Goal: Task Accomplishment & Management: Manage account settings

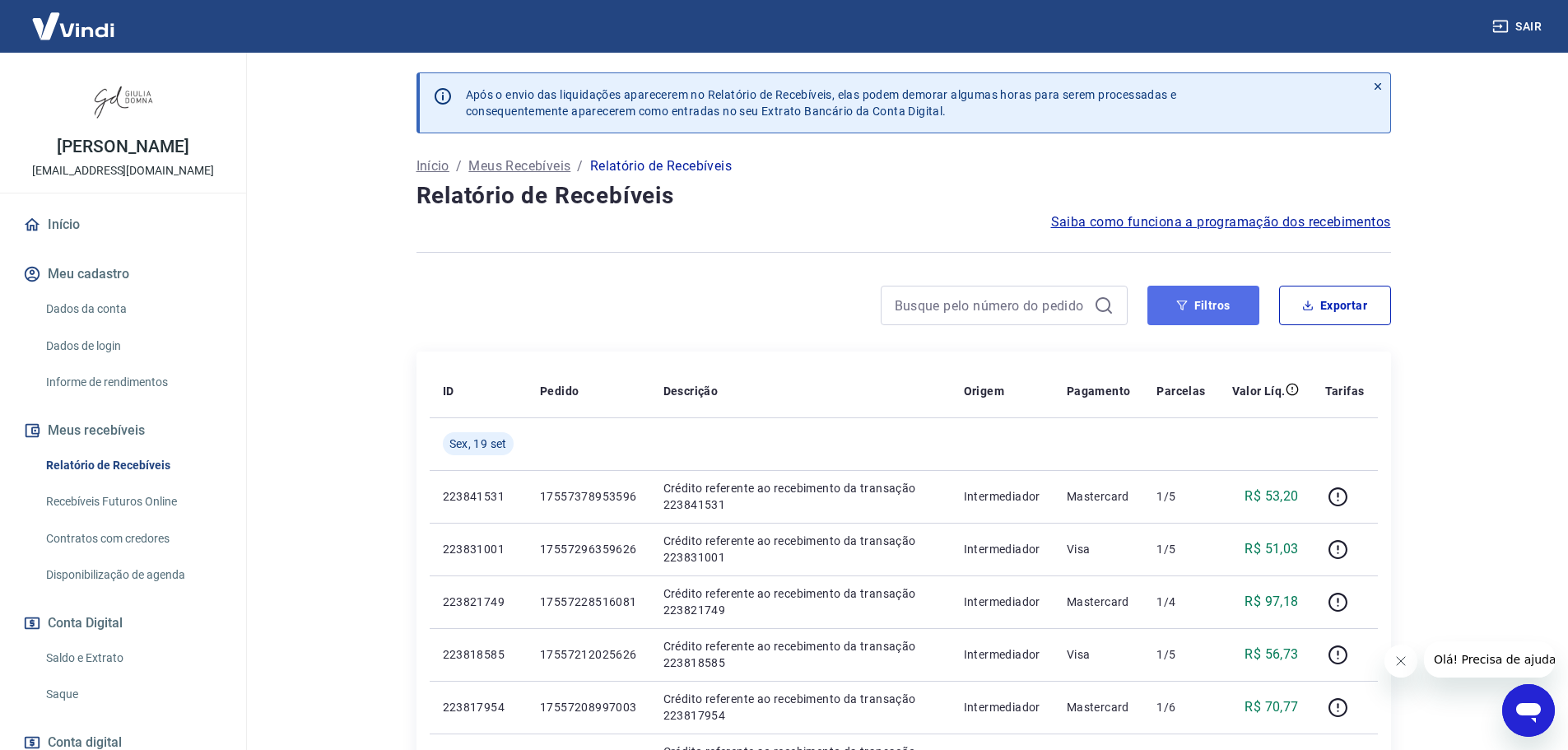
click at [1196, 304] on button "Filtros" at bounding box center [1203, 306] width 112 height 40
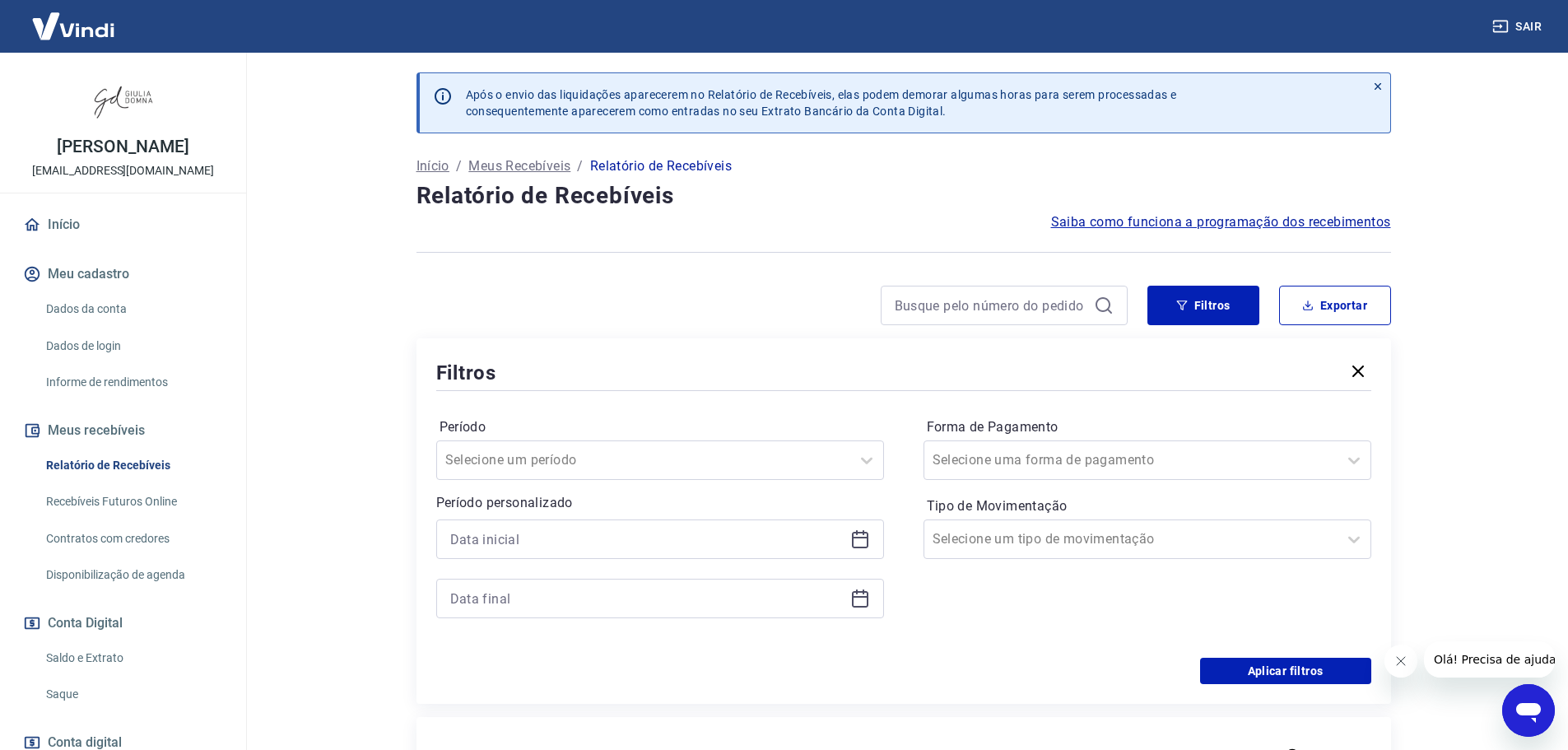
click at [863, 536] on icon at bounding box center [860, 539] width 19 height 19
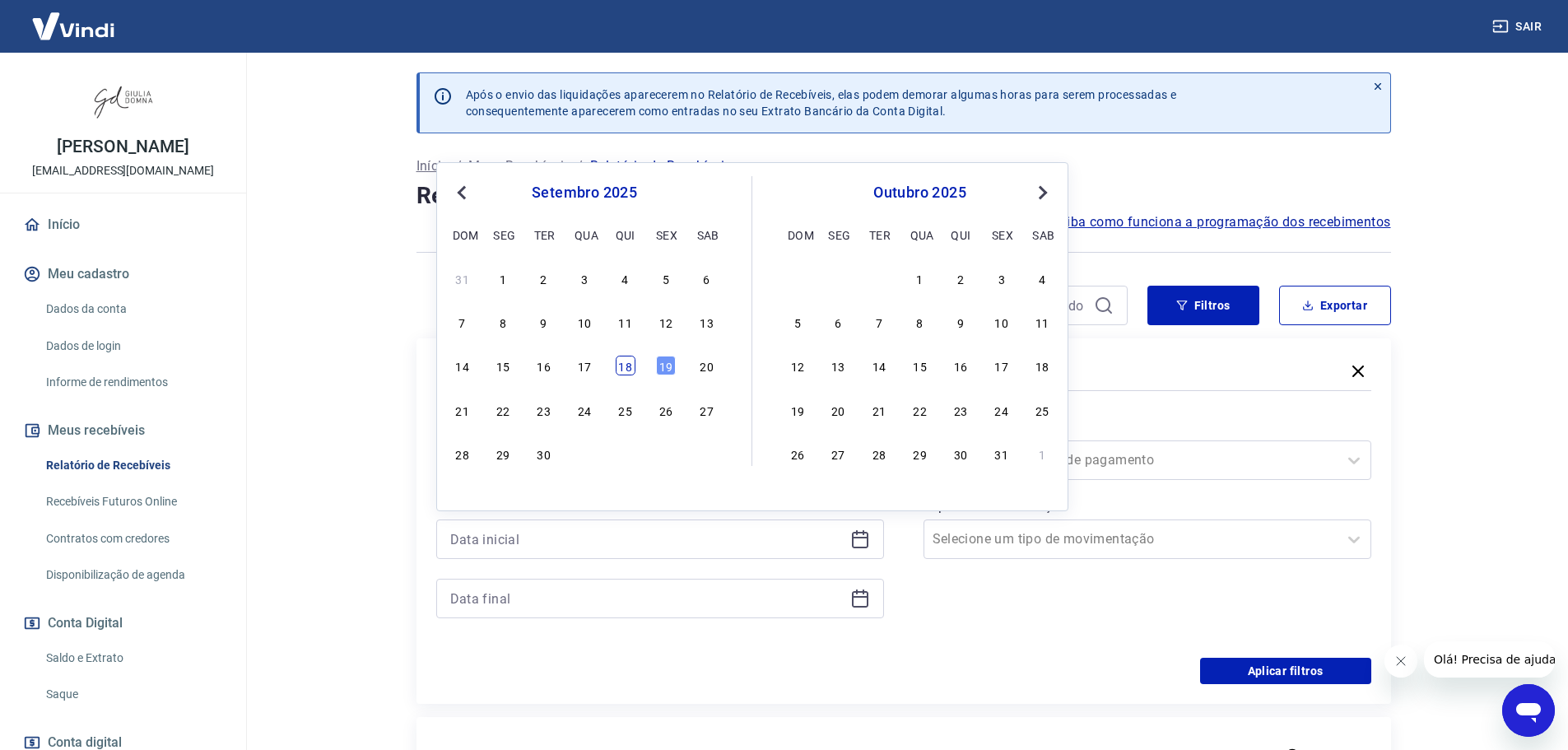
click at [627, 363] on div "18" at bounding box center [625, 365] width 19 height 19
type input "[DATE]"
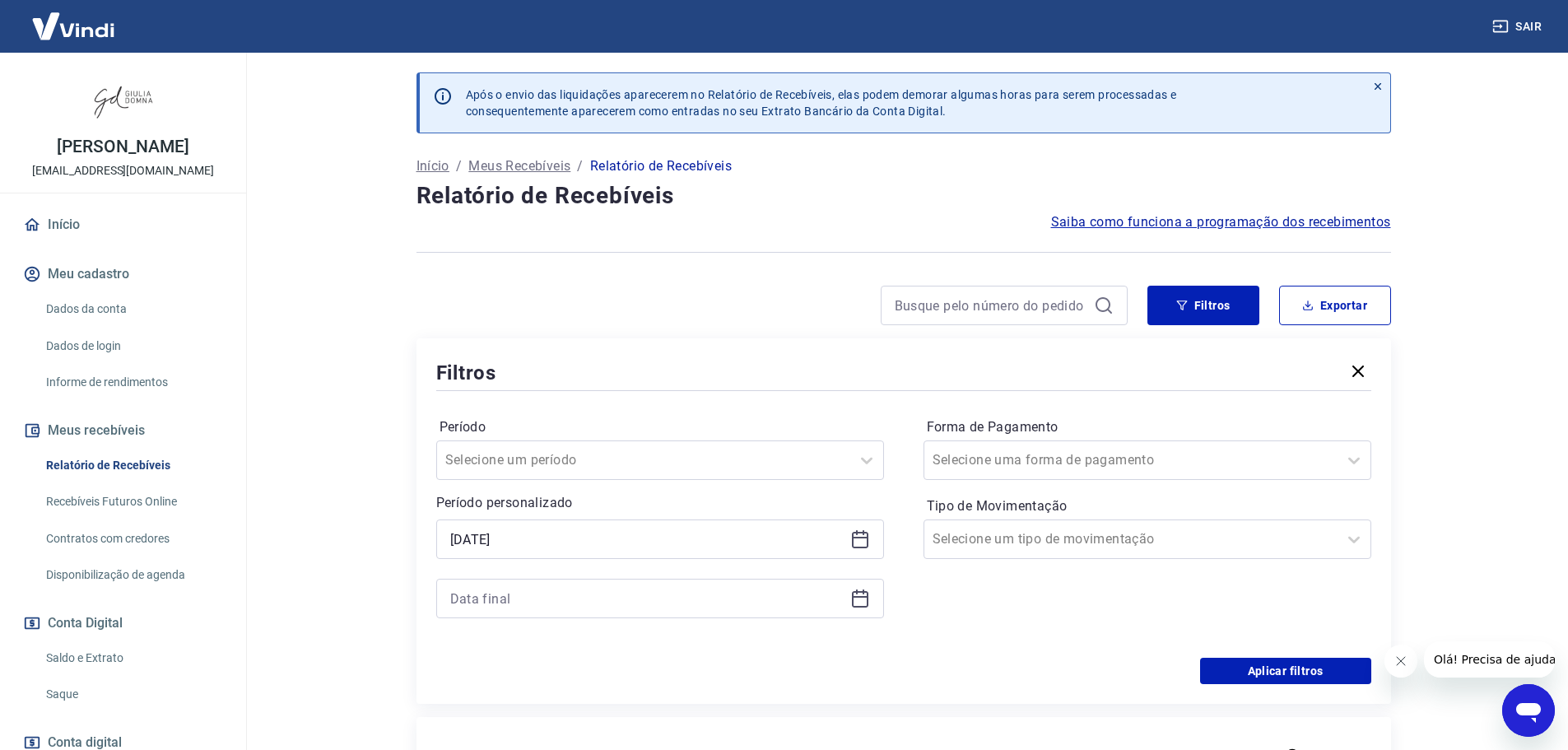
click at [861, 603] on icon at bounding box center [860, 598] width 19 height 19
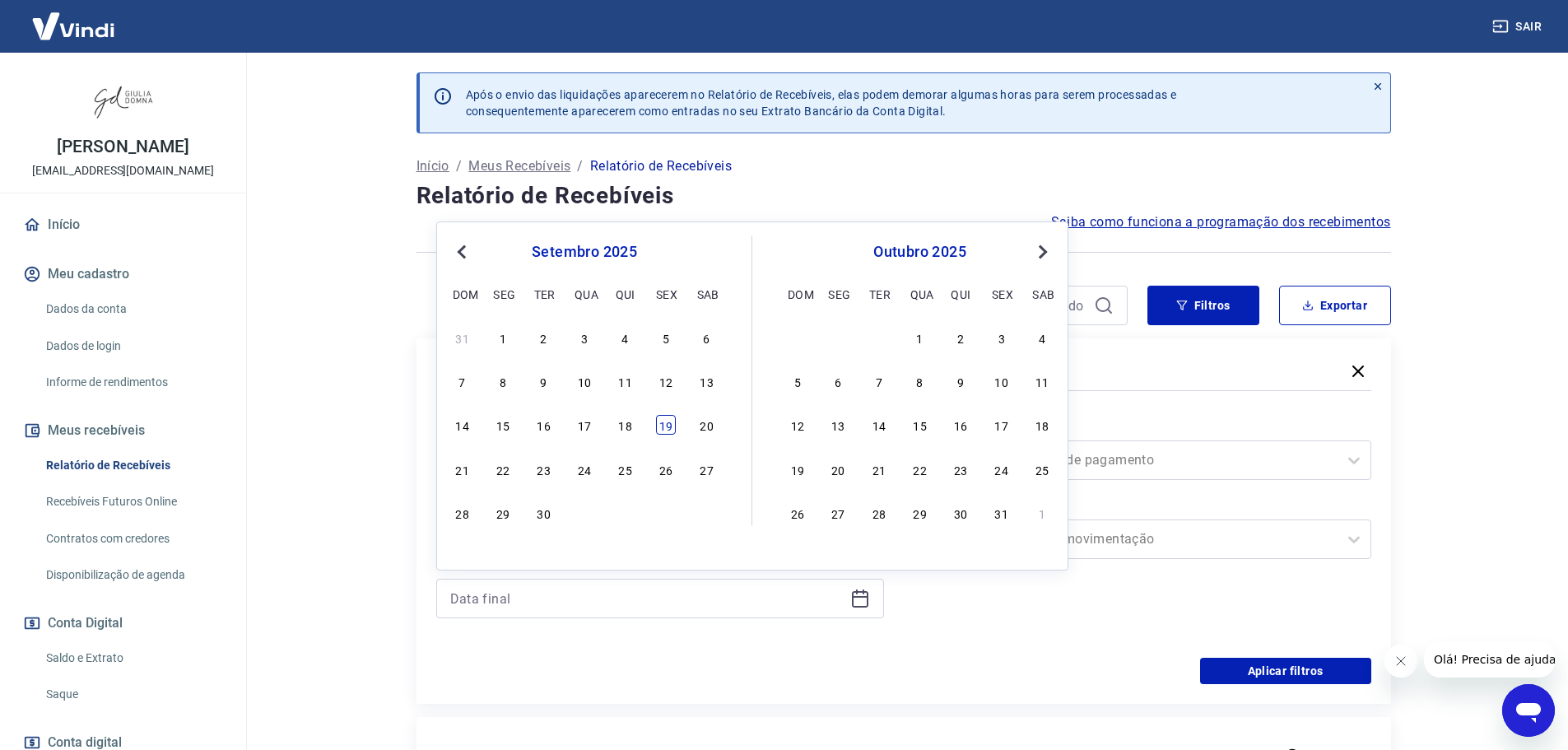
click at [669, 419] on div "19" at bounding box center [666, 424] width 19 height 19
type input "[DATE]"
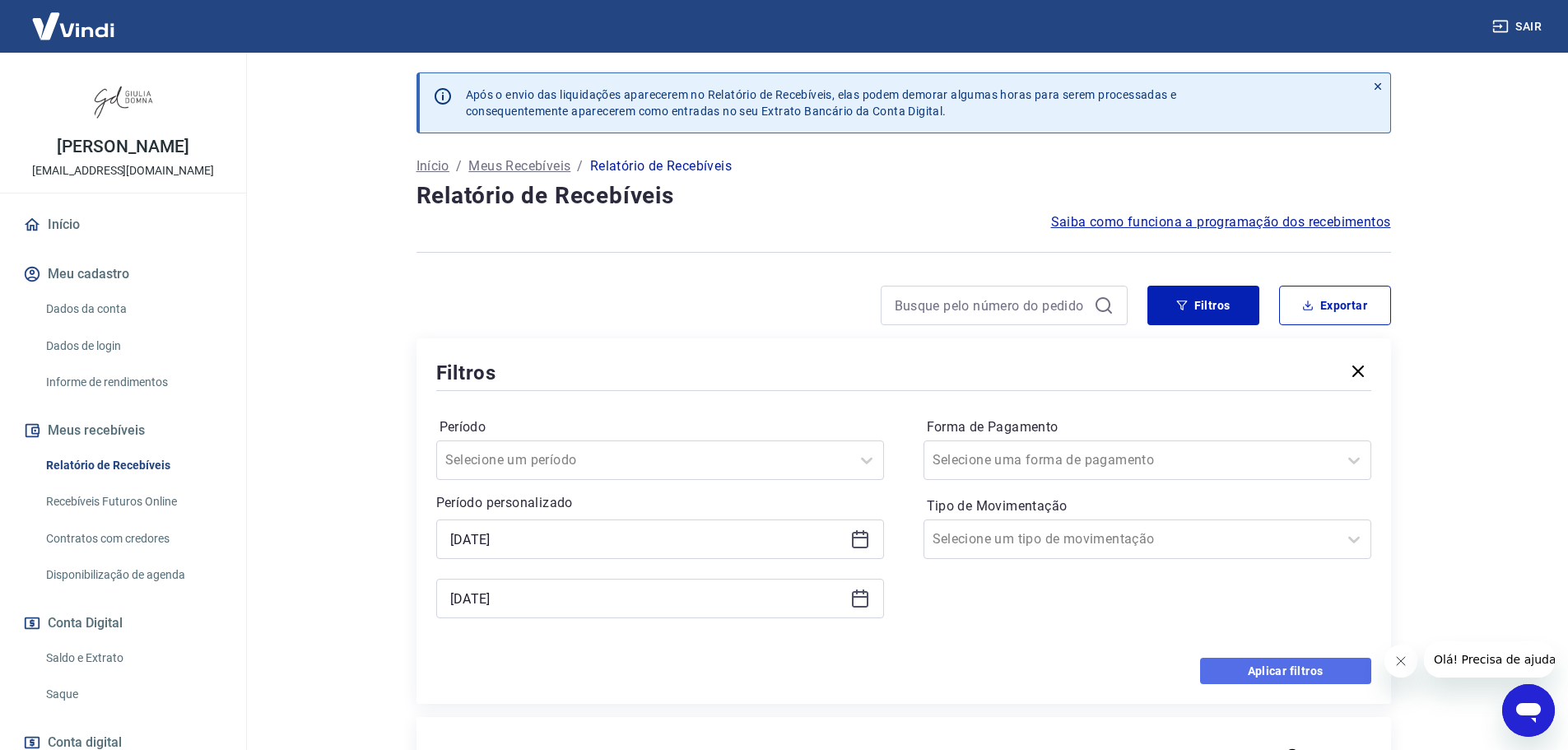
click at [1309, 669] on button "Aplicar filtros" at bounding box center [1286, 671] width 171 height 26
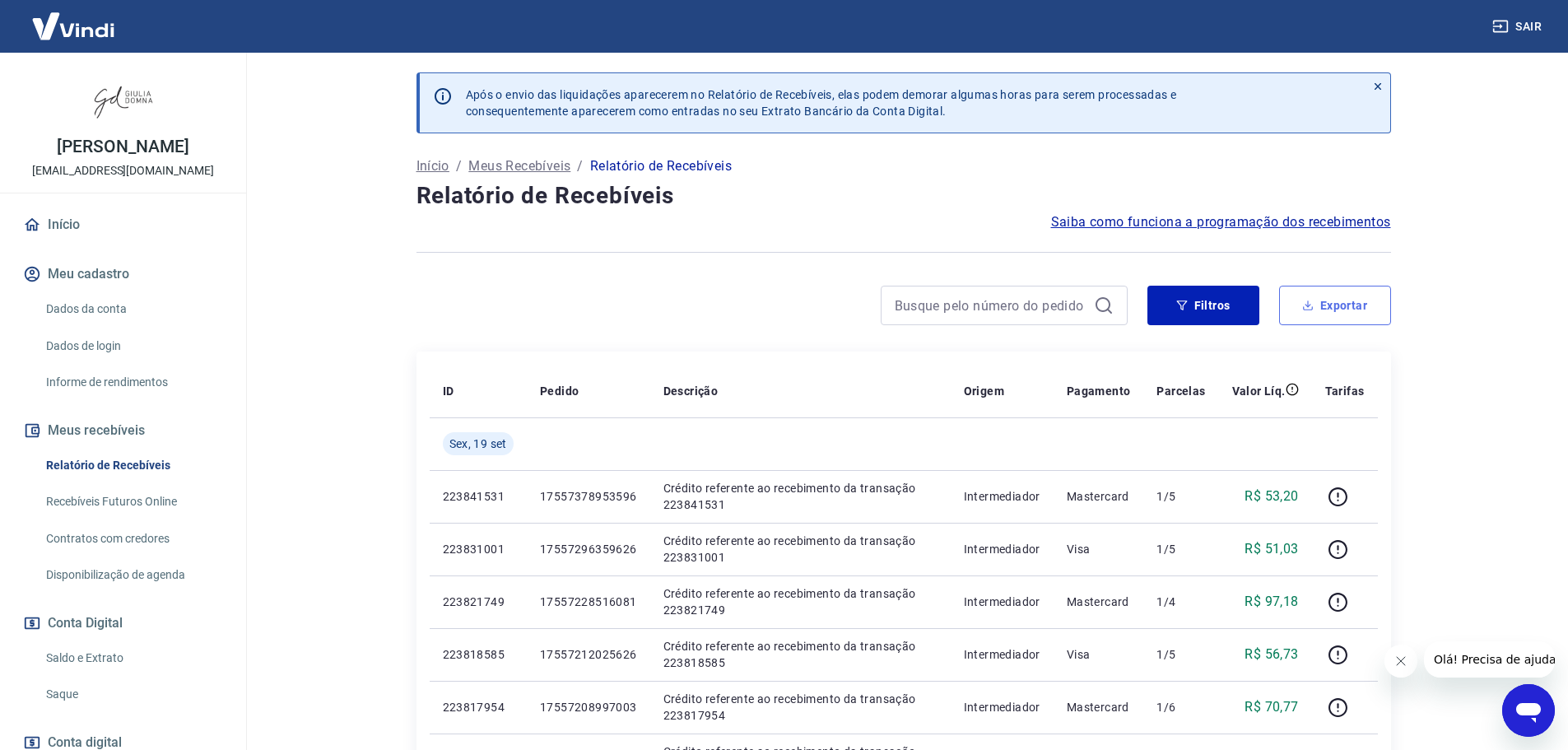
click at [1353, 297] on button "Exportar" at bounding box center [1335, 306] width 112 height 40
type input "[DATE]"
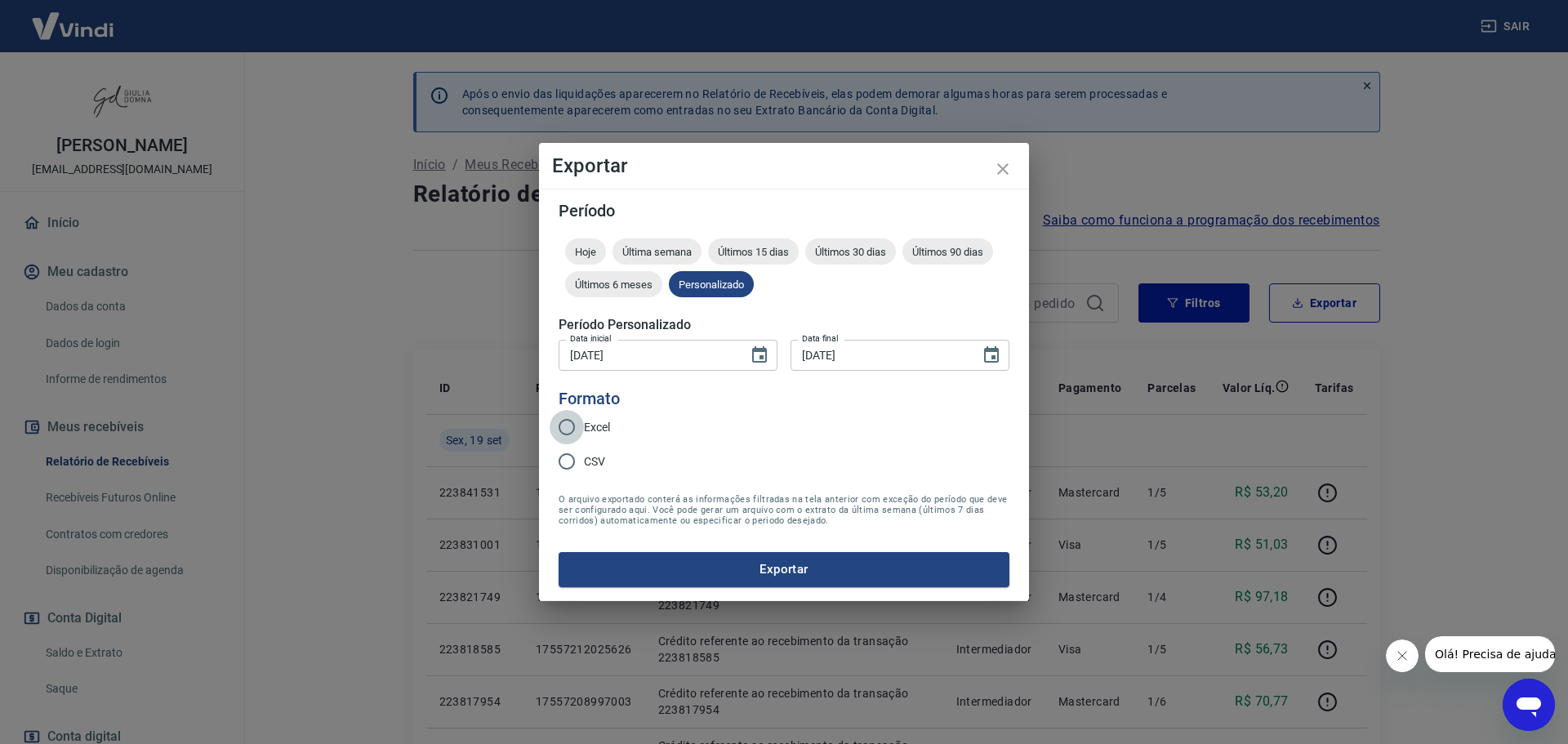
click at [567, 426] on input "Excel" at bounding box center [566, 426] width 34 height 34
radio input "true"
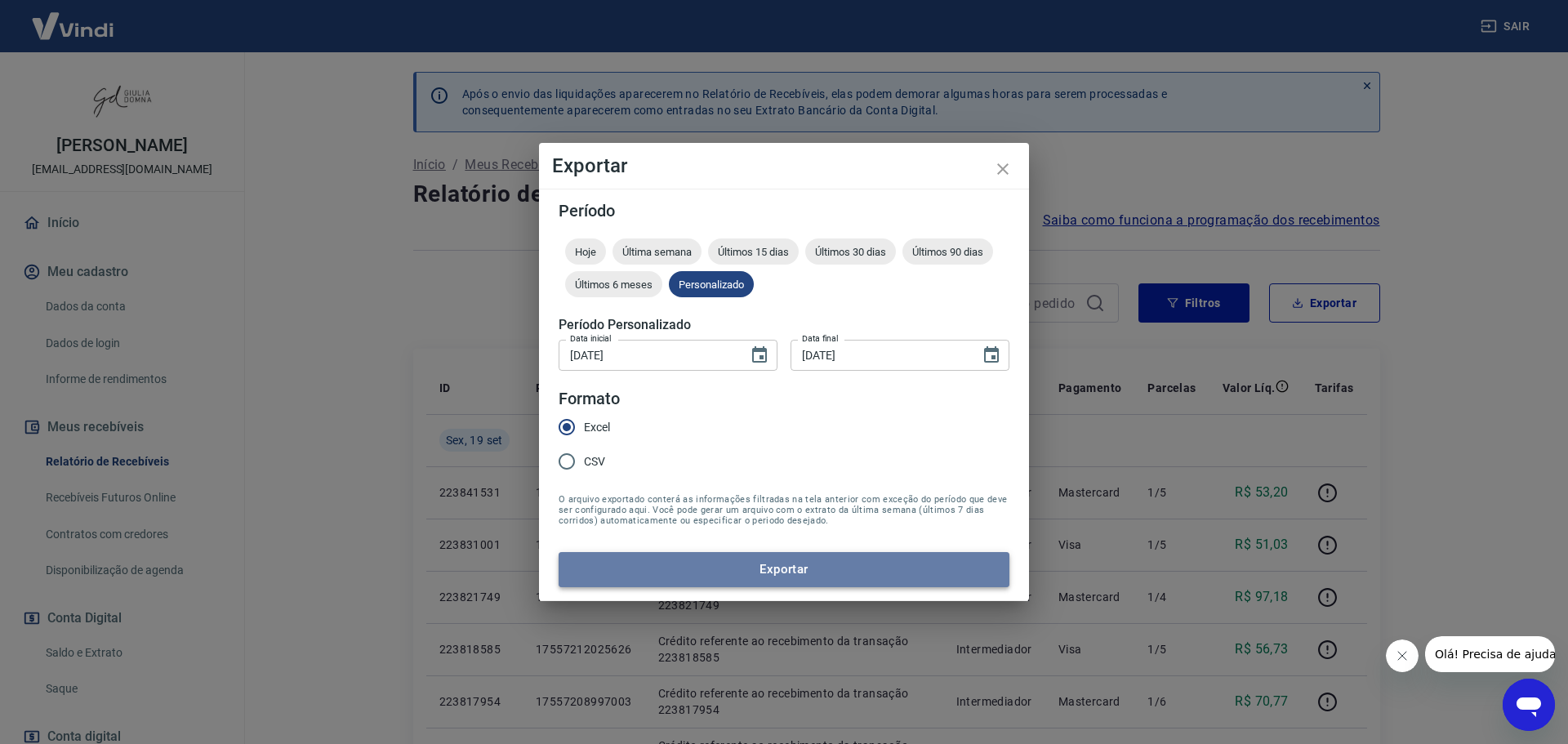
click at [863, 577] on button "Exportar" at bounding box center [784, 569] width 451 height 34
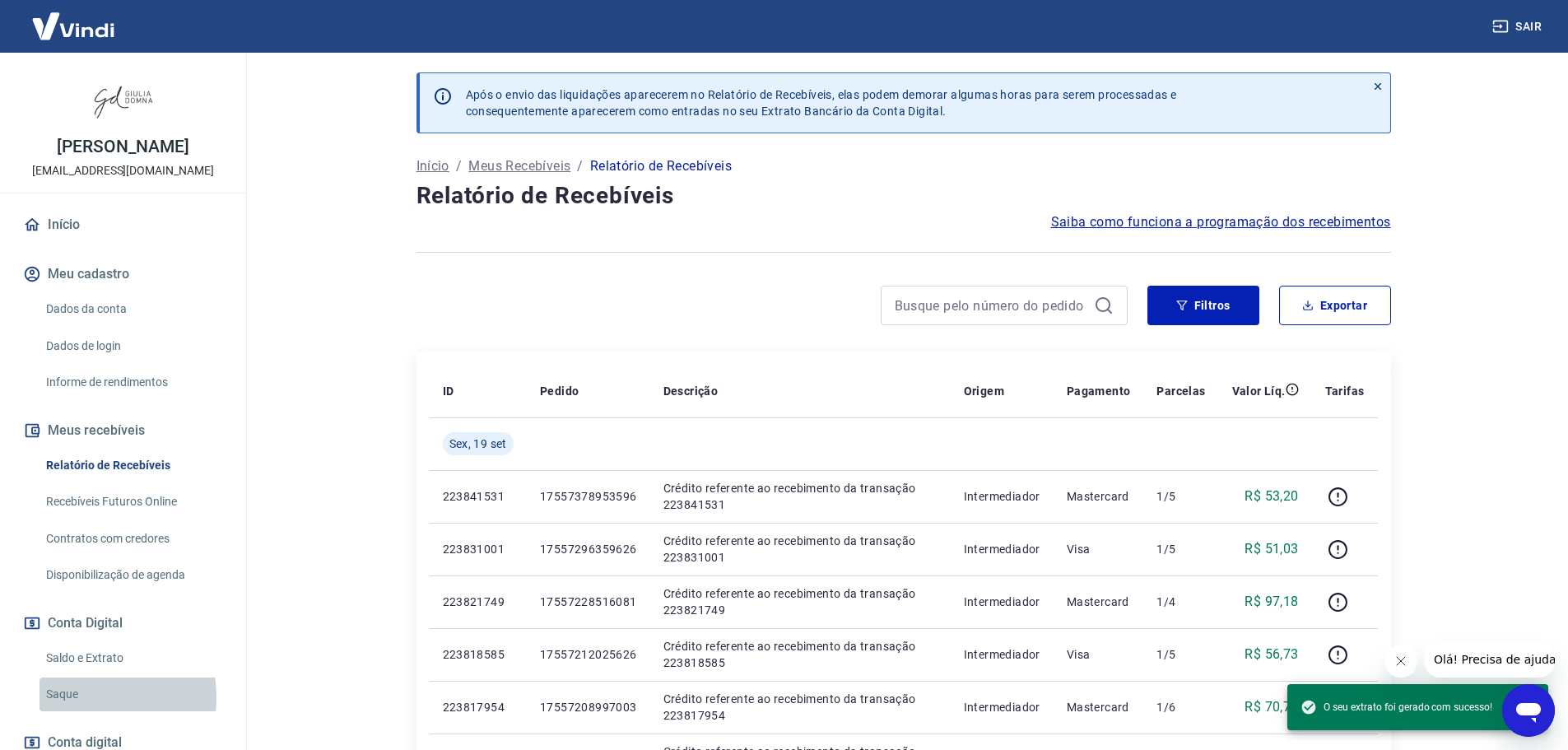
click at [66, 698] on link "Saque" at bounding box center [133, 694] width 187 height 33
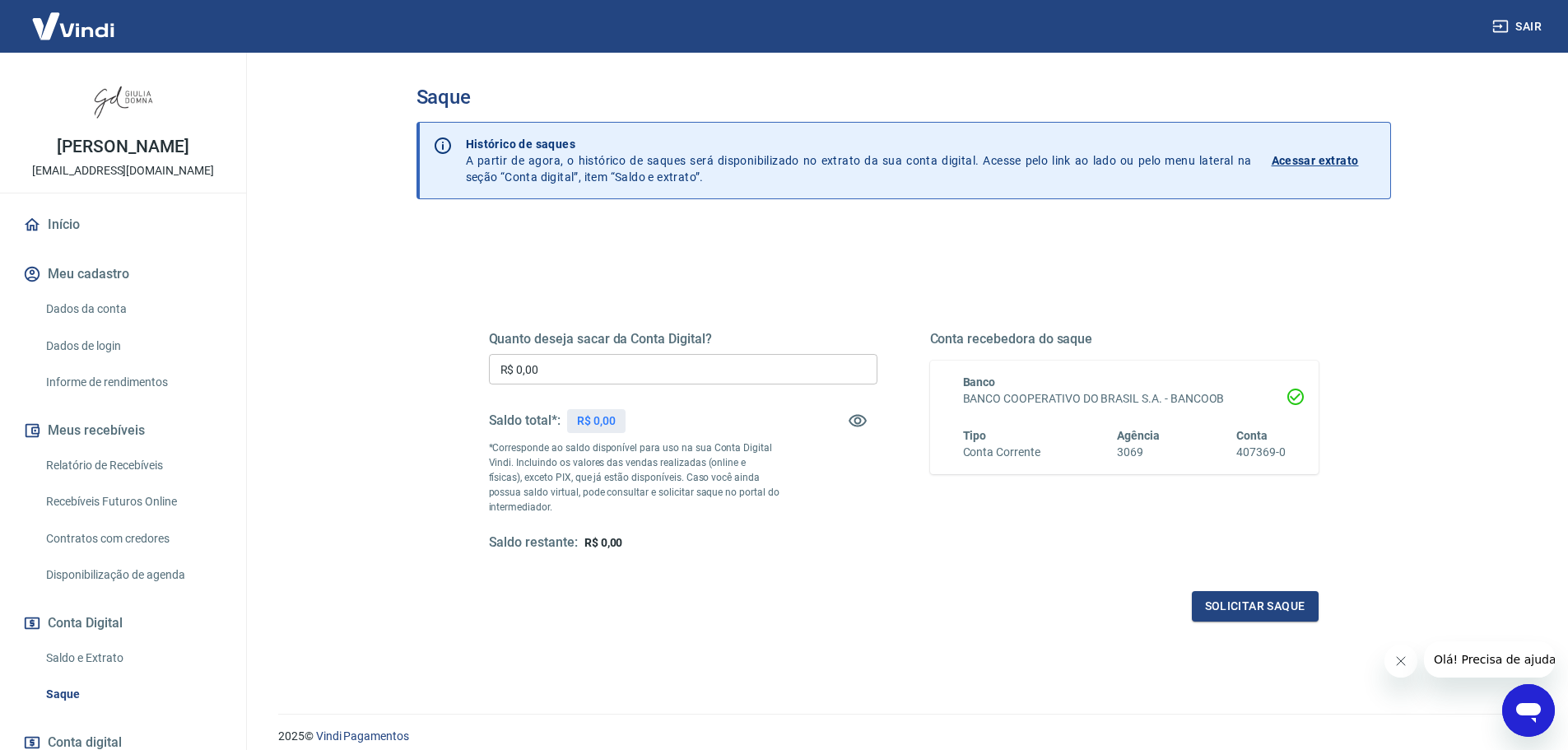
click at [567, 370] on input "R$ 0,00" at bounding box center [683, 369] width 389 height 31
type input "R$ 1.506,47"
click at [1252, 610] on button "Solicitar saque" at bounding box center [1255, 606] width 127 height 31
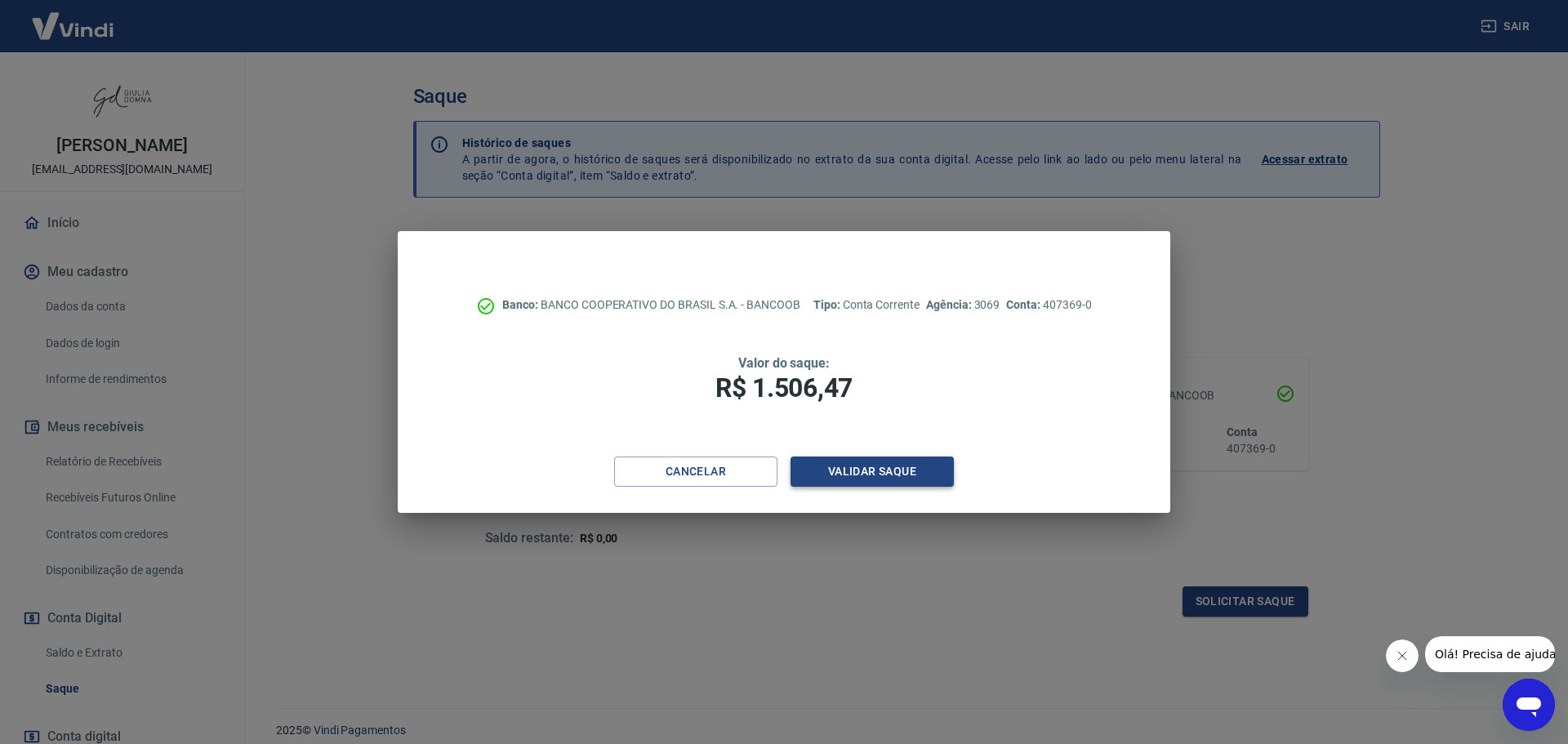
click at [828, 476] on button "Validar saque" at bounding box center [873, 471] width 164 height 30
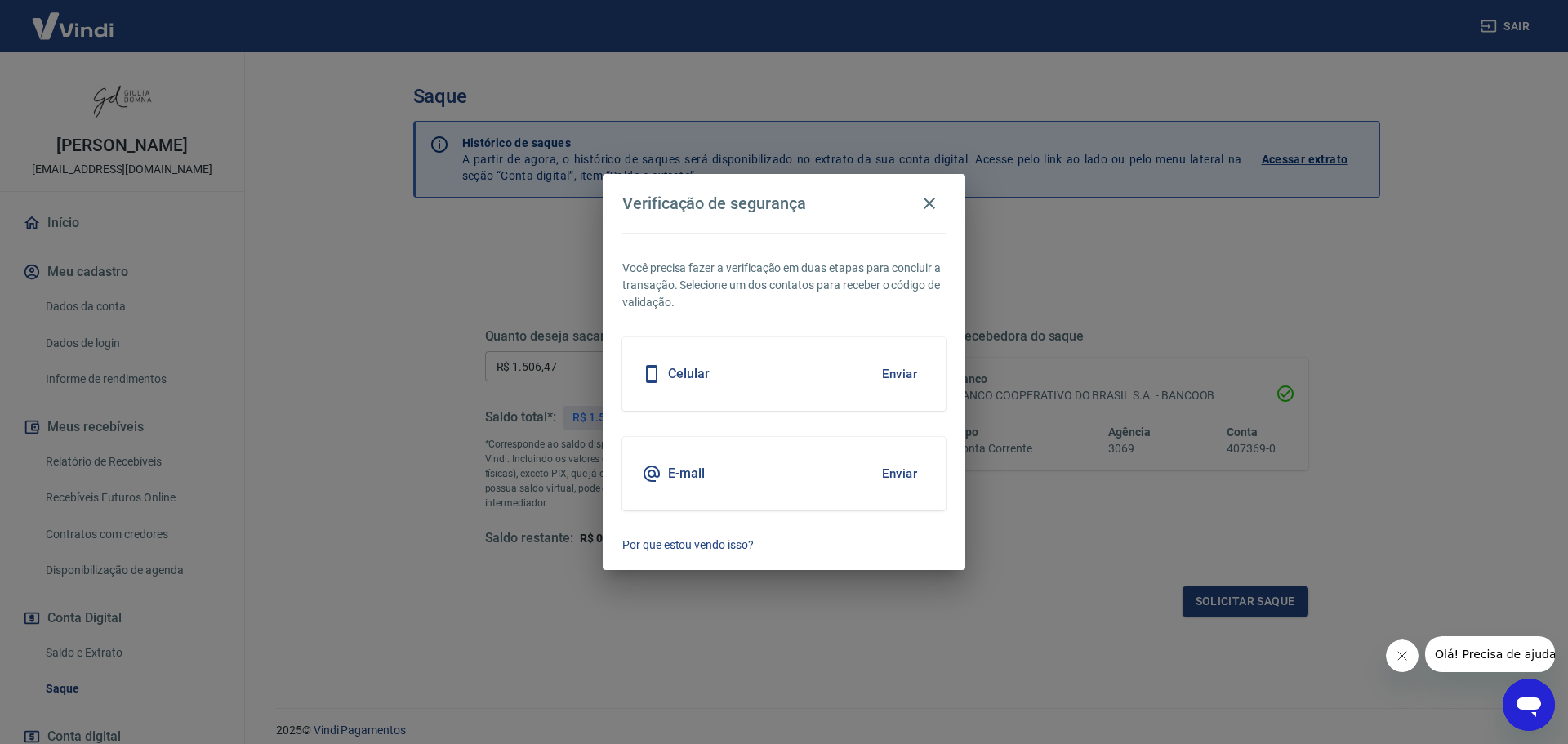
click at [897, 474] on button "Enviar" at bounding box center [900, 473] width 53 height 34
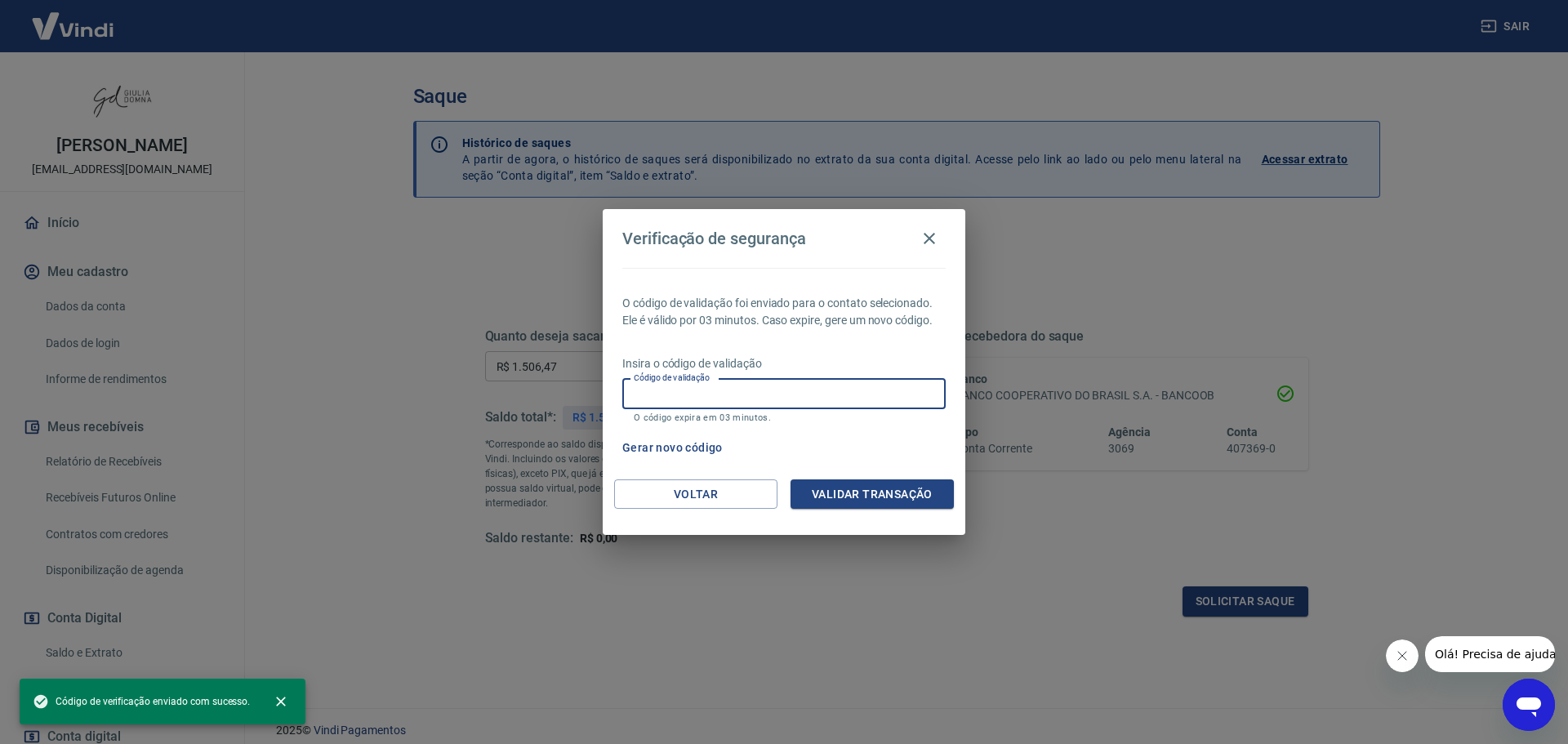
click at [817, 395] on input "Código de validação" at bounding box center [784, 394] width 323 height 30
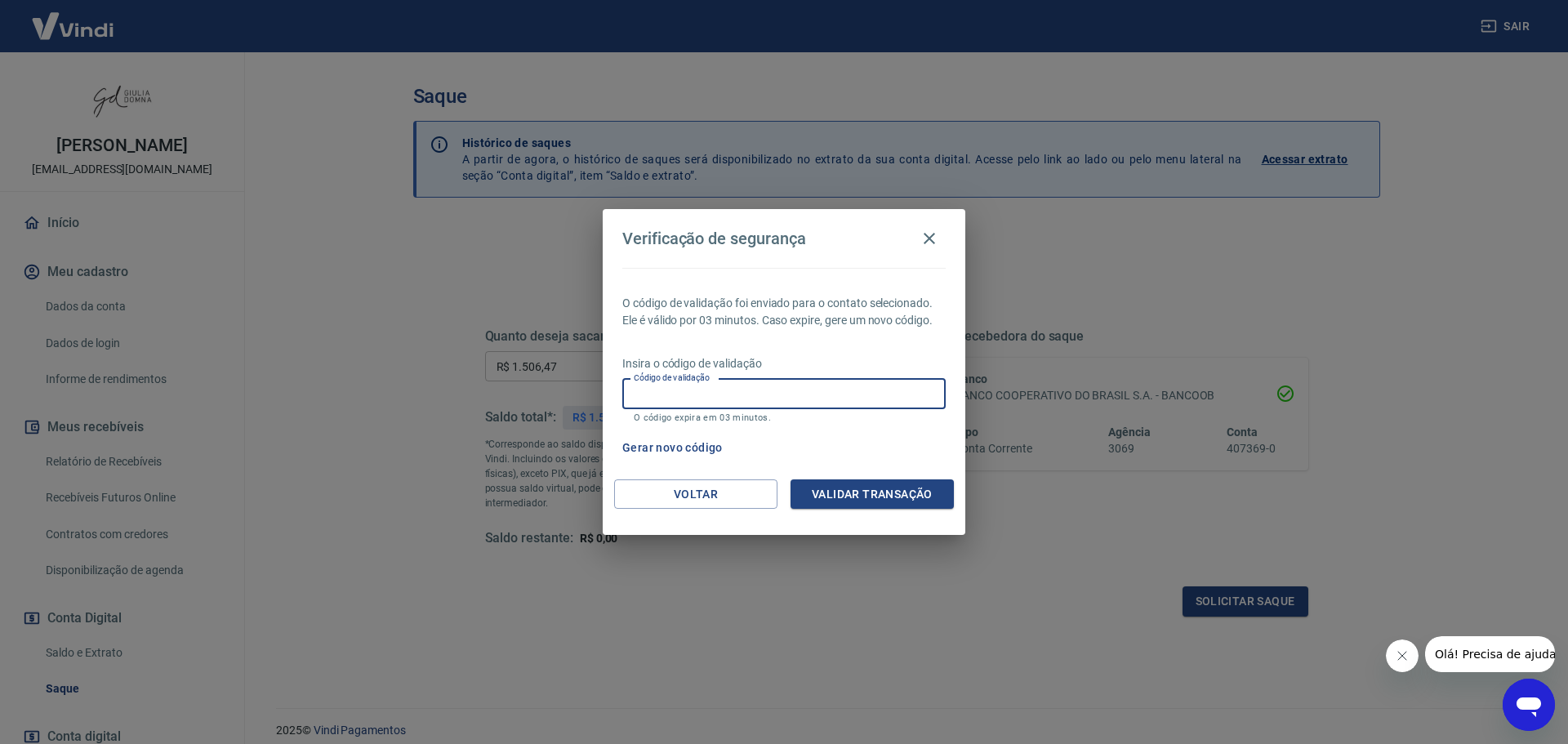
paste input "485159"
type input "485159"
click at [919, 494] on button "Validar transação" at bounding box center [873, 494] width 164 height 30
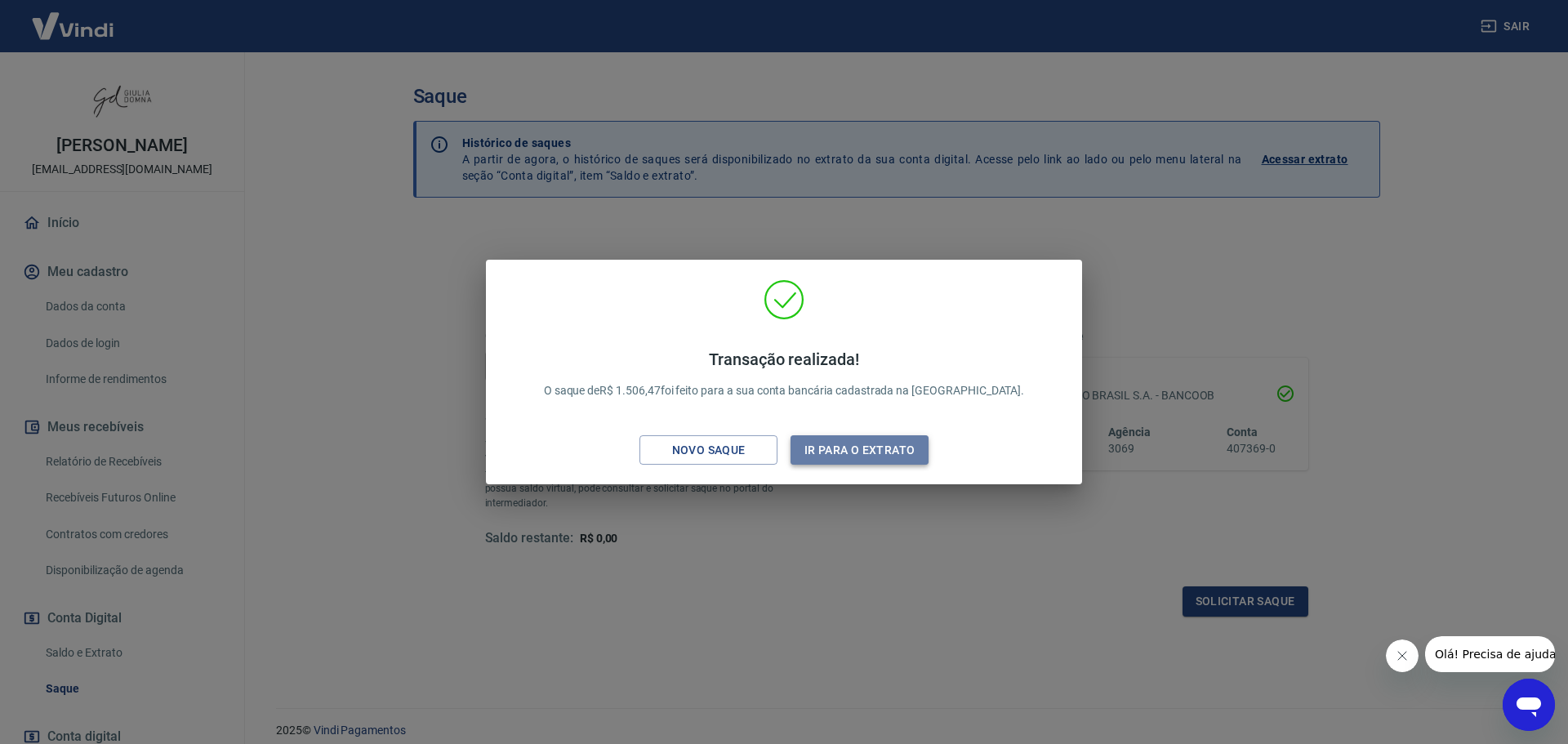
click at [877, 440] on button "Ir para o extrato" at bounding box center [860, 450] width 138 height 30
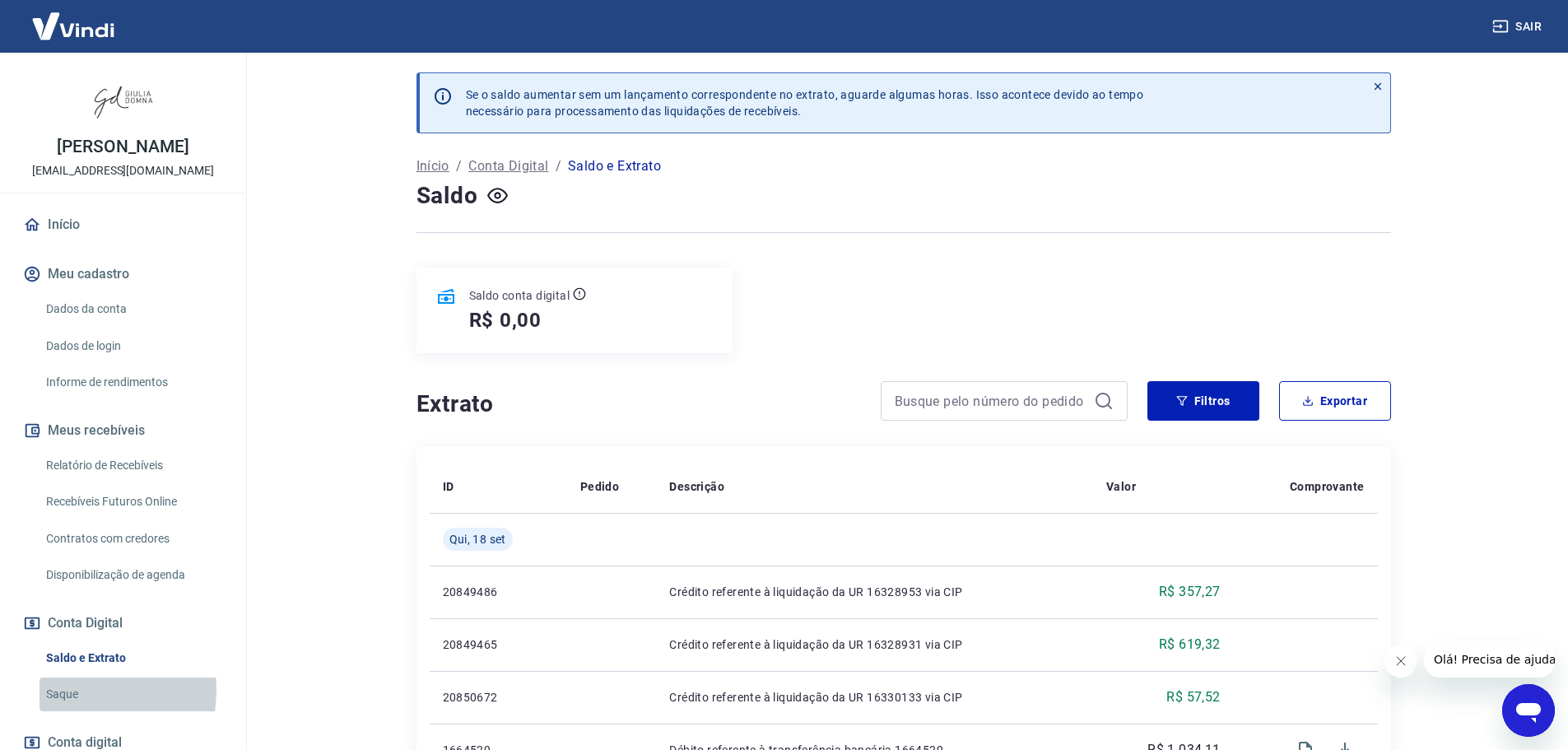
click at [66, 690] on link "Saque" at bounding box center [133, 694] width 187 height 33
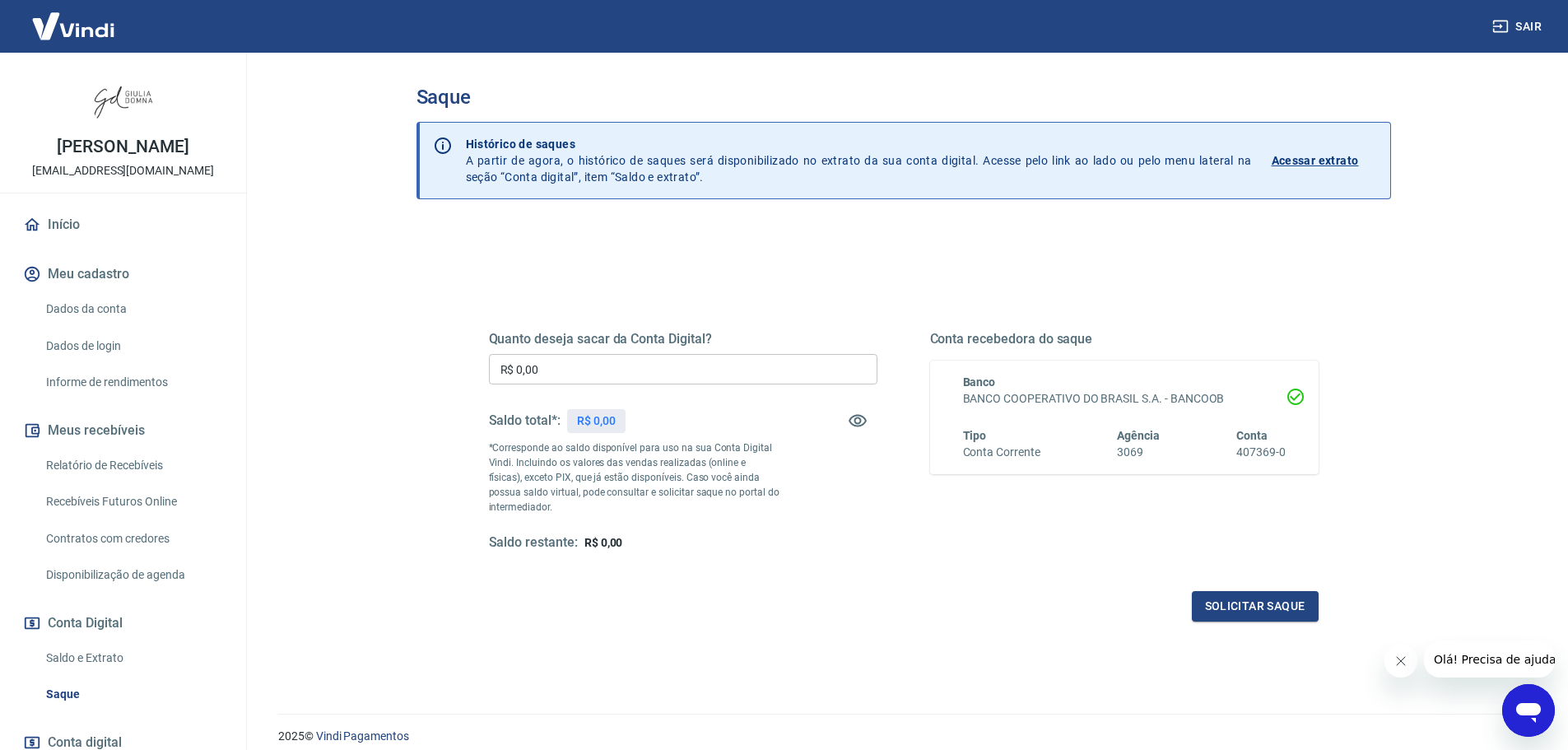
click at [77, 656] on link "Saldo e Extrato" at bounding box center [133, 658] width 187 height 33
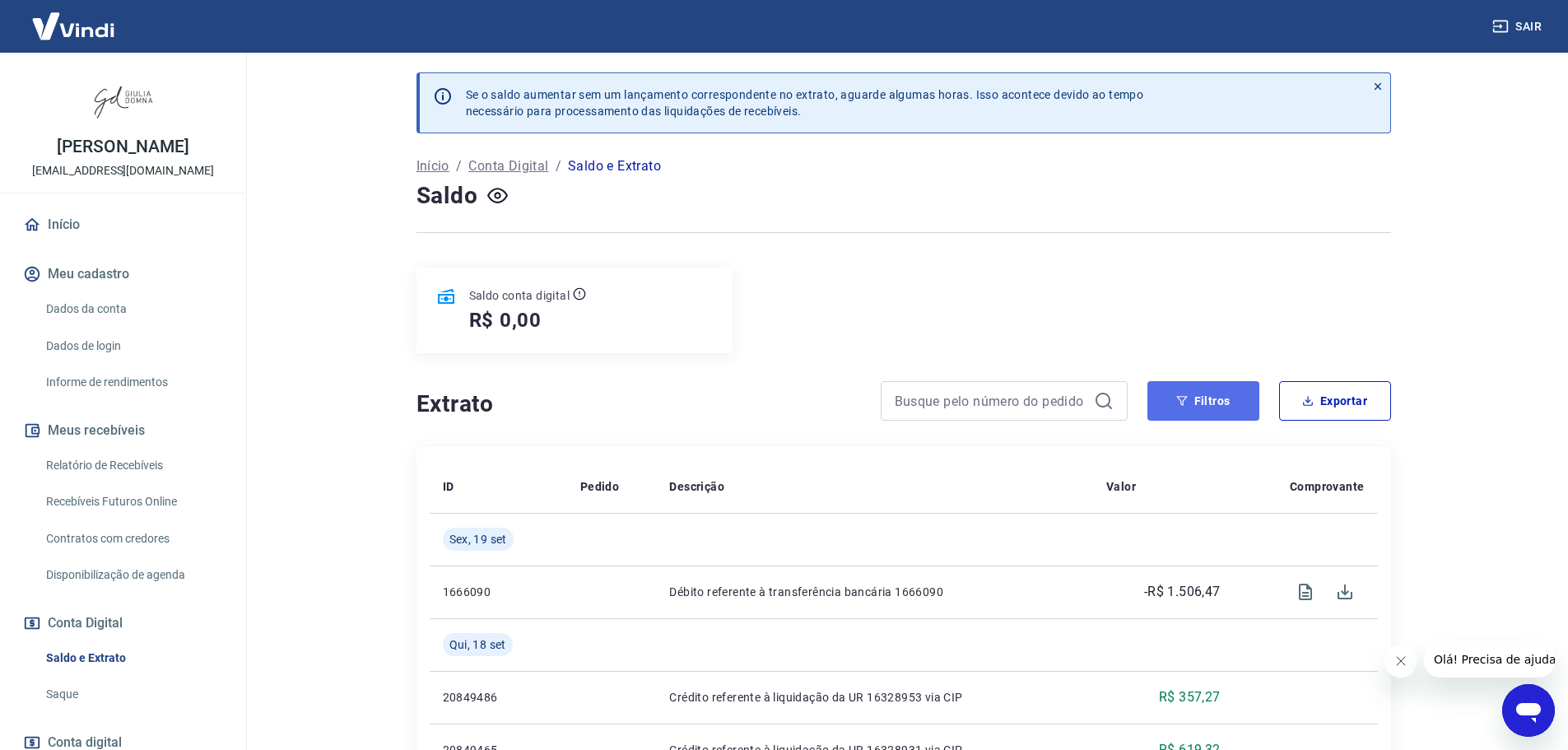
click at [1215, 392] on button "Filtros" at bounding box center [1203, 401] width 112 height 40
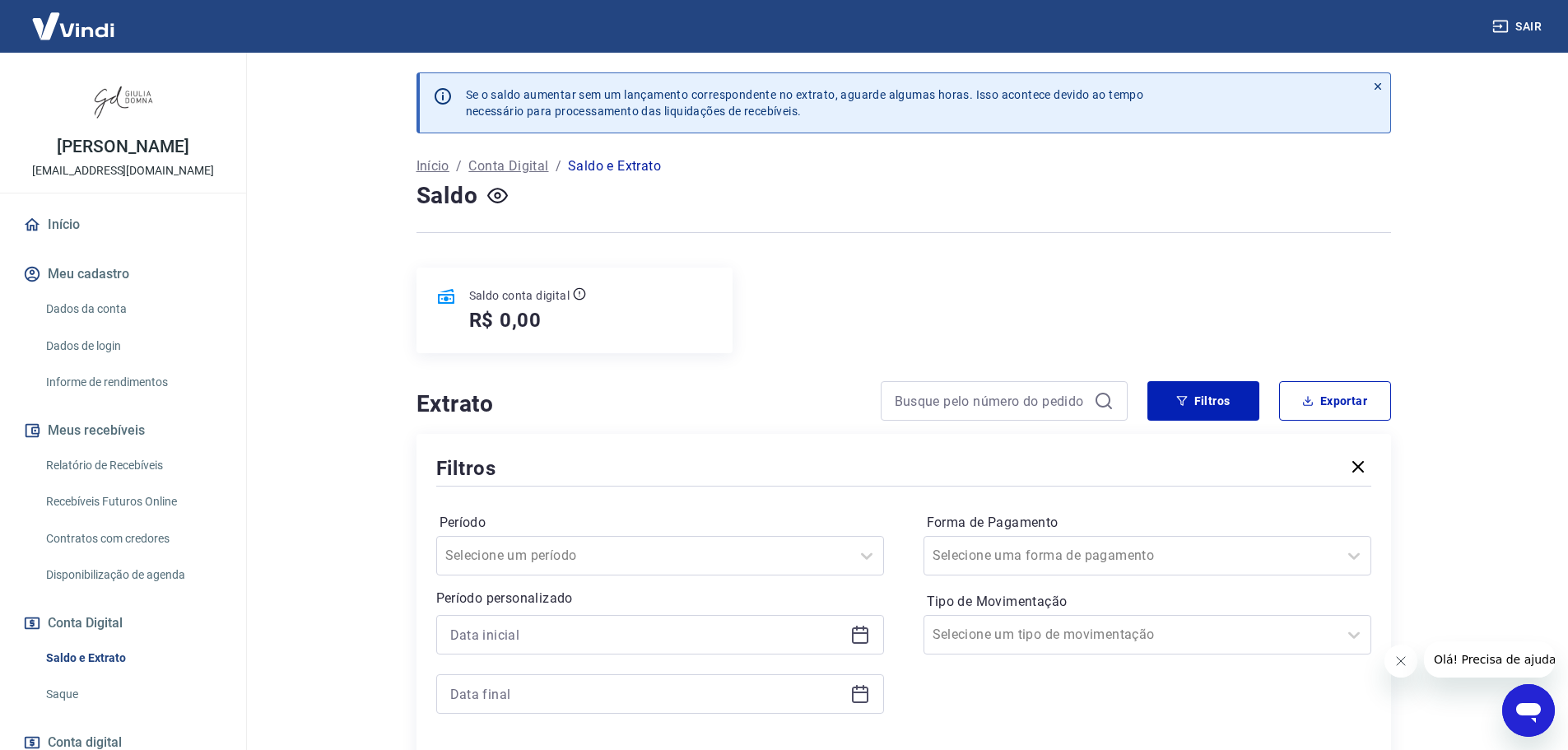
click at [861, 634] on icon at bounding box center [860, 633] width 17 height 2
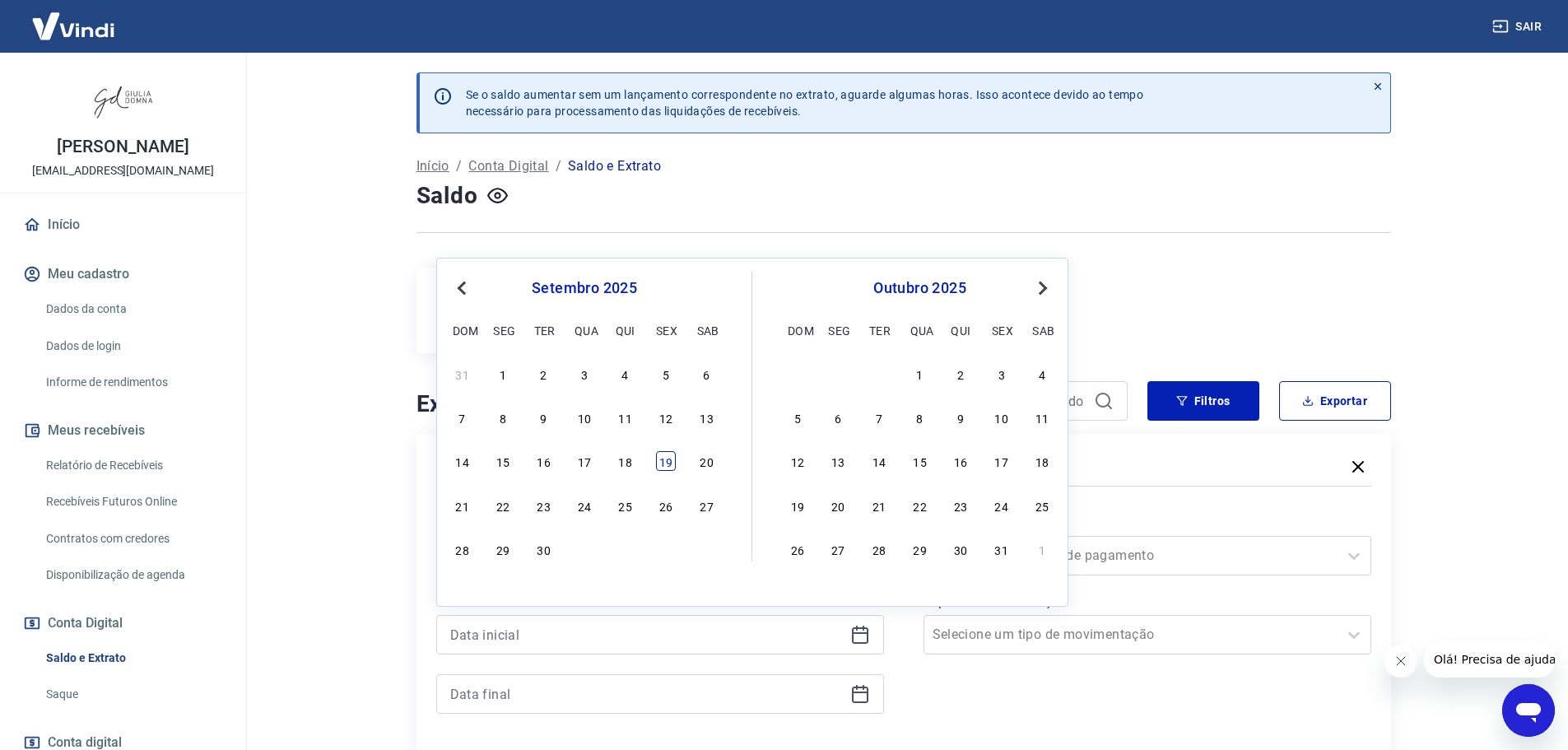
click at [659, 460] on div "19" at bounding box center [666, 460] width 19 height 19
type input "[DATE]"
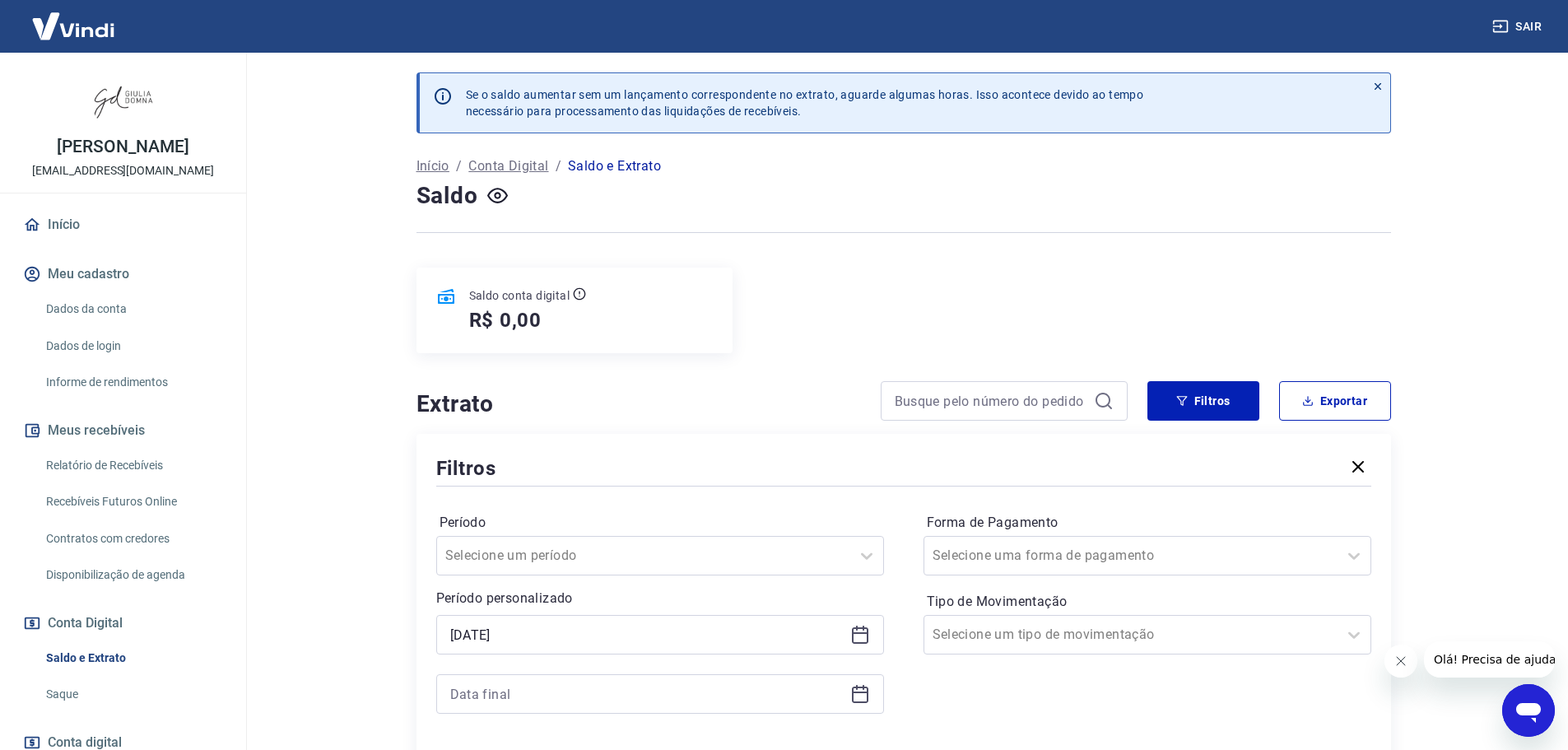
click at [864, 697] on icon at bounding box center [860, 694] width 19 height 19
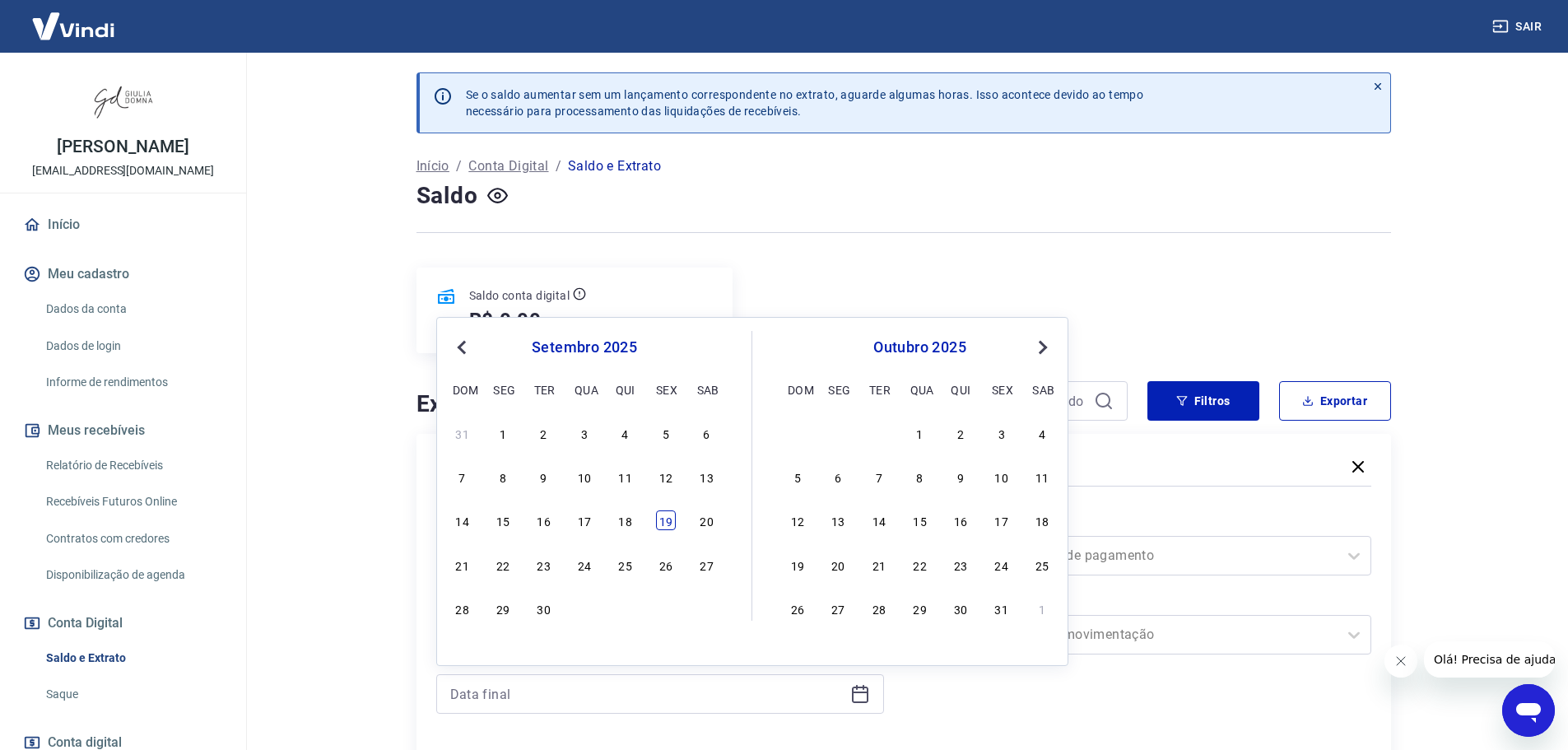
click at [668, 523] on div "19" at bounding box center [666, 519] width 19 height 19
type input "[DATE]"
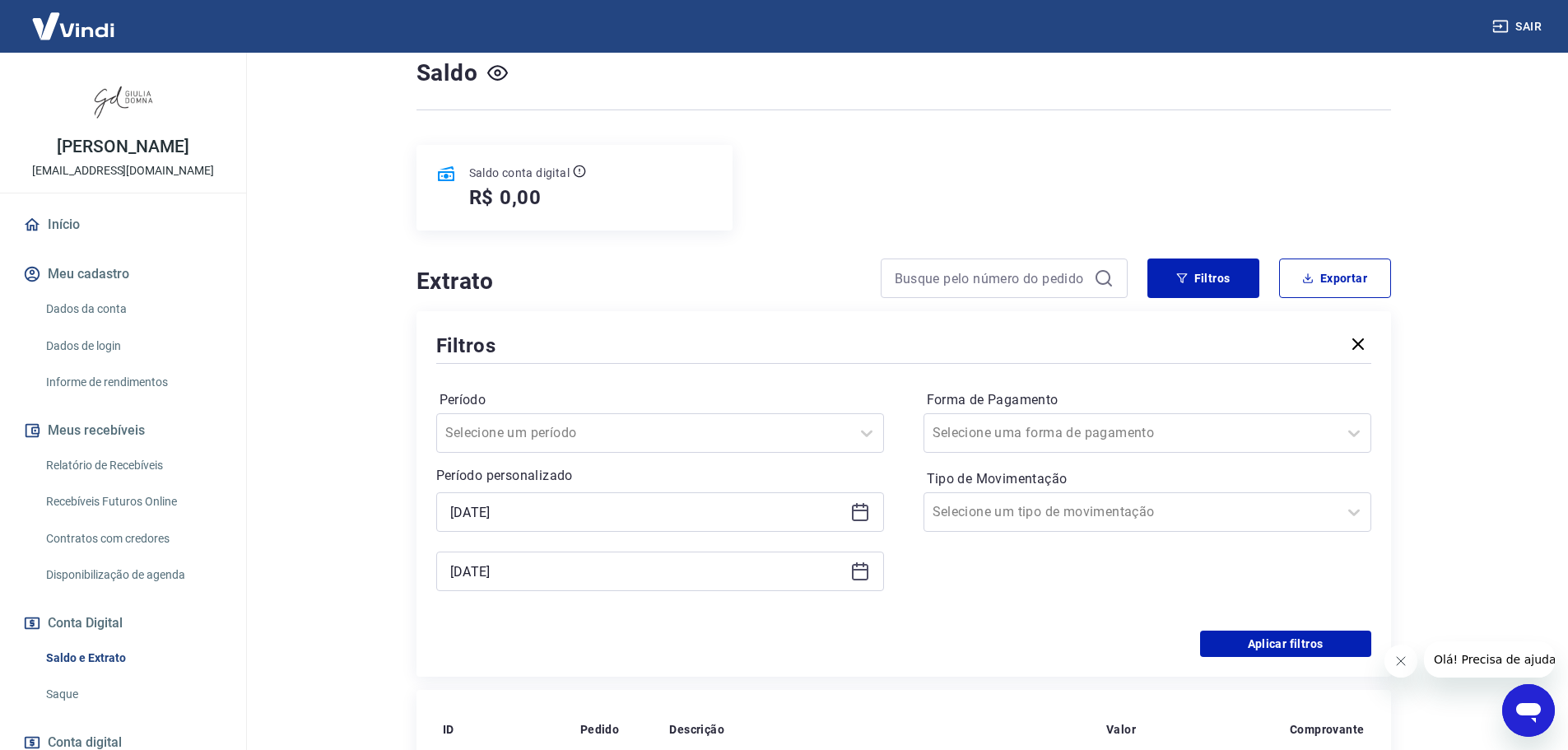
scroll to position [165, 0]
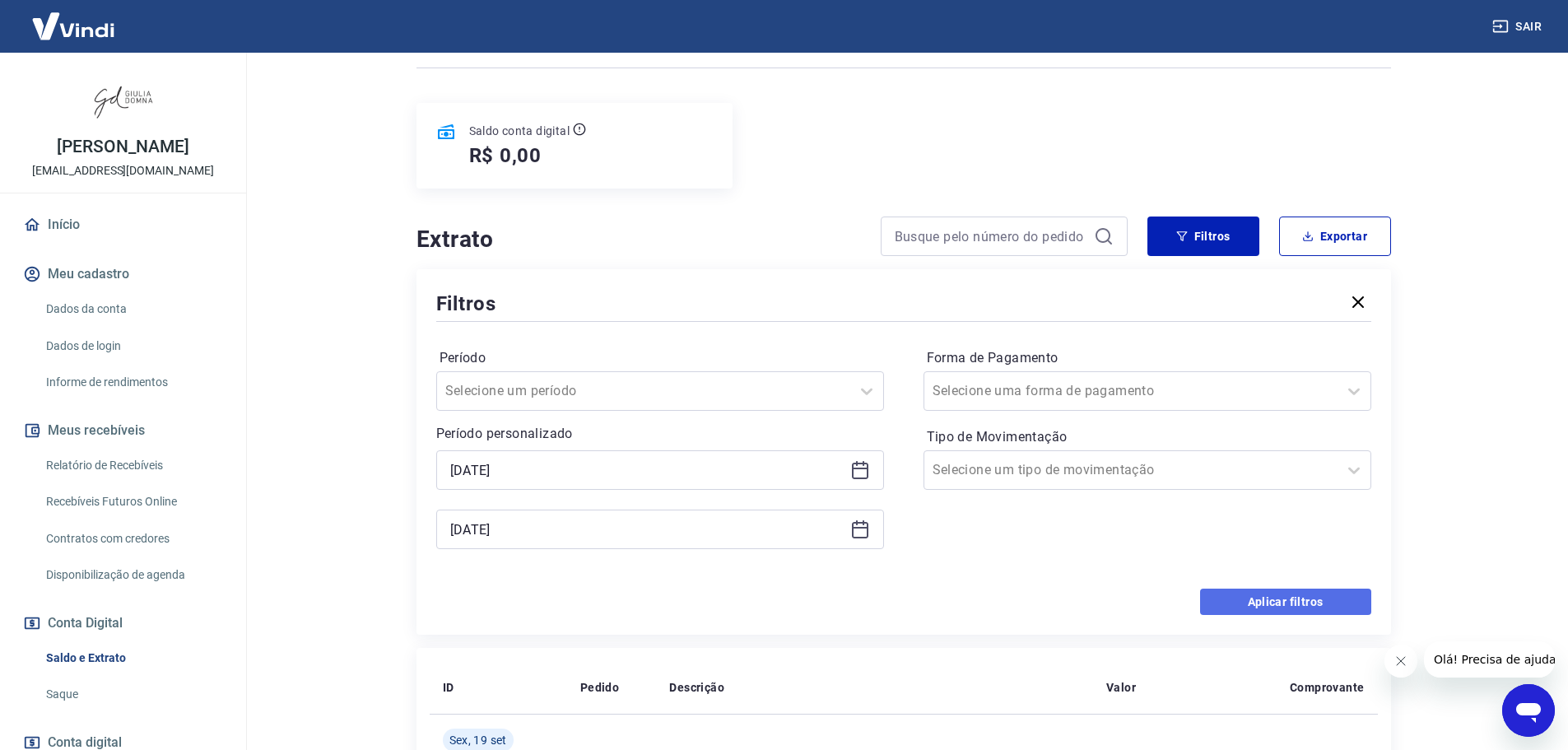
click at [1282, 599] on button "Aplicar filtros" at bounding box center [1286, 602] width 171 height 26
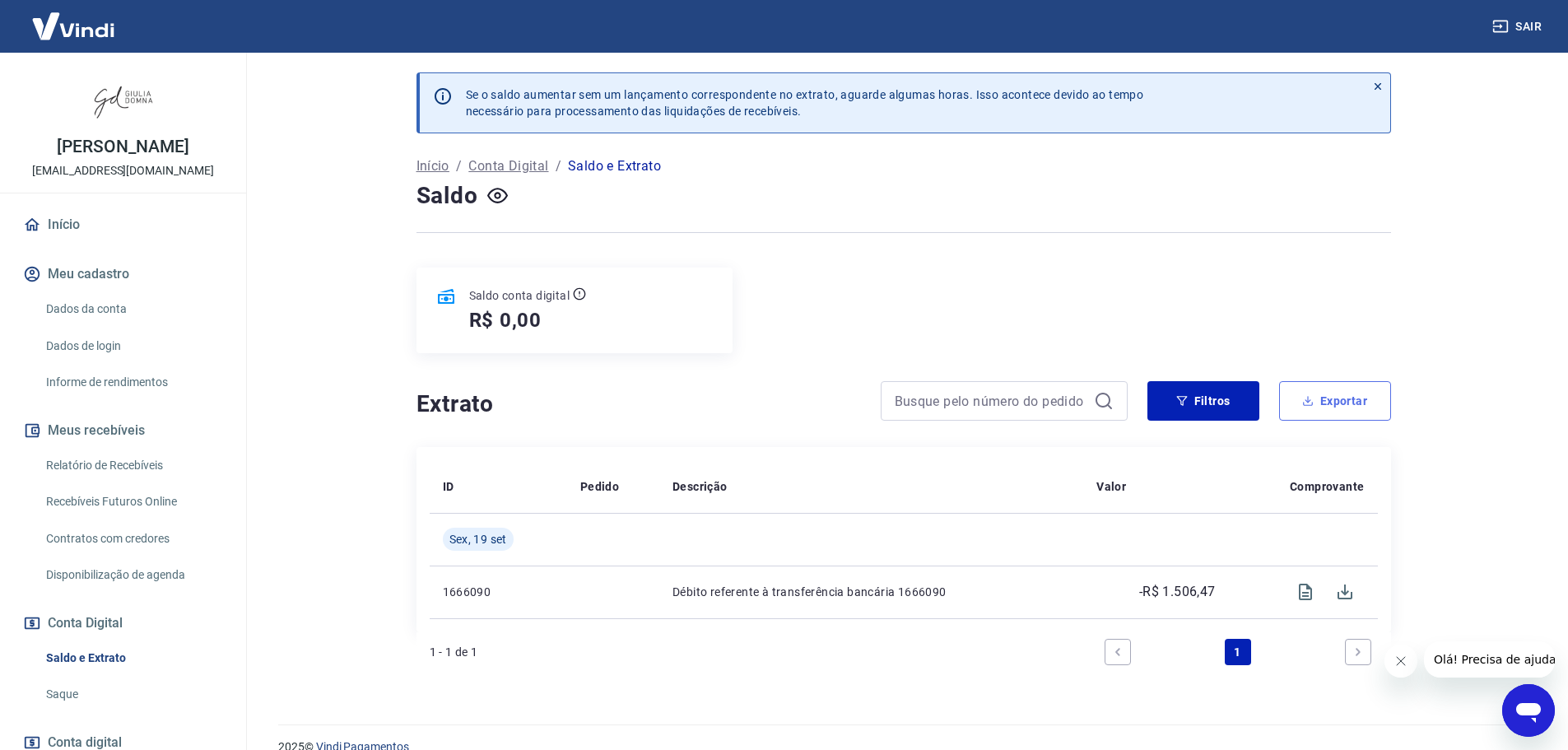
click at [1339, 403] on button "Exportar" at bounding box center [1335, 401] width 112 height 40
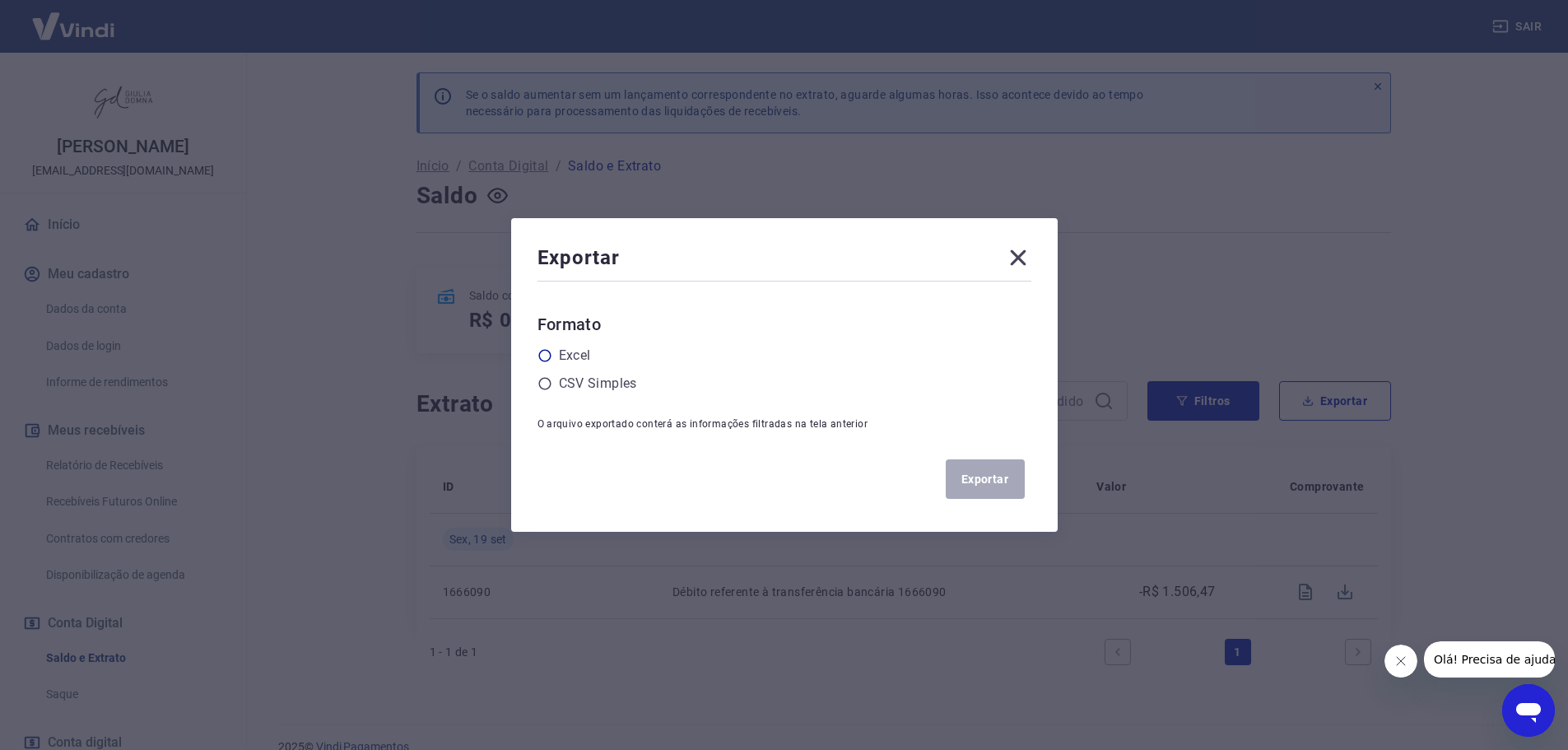
click at [553, 354] on icon at bounding box center [545, 356] width 15 height 15
click at [0, 0] on input "radio" at bounding box center [0, 0] width 0 height 0
click at [1007, 475] on button "Exportar" at bounding box center [985, 479] width 79 height 40
